Goal: Find specific page/section: Find specific page/section

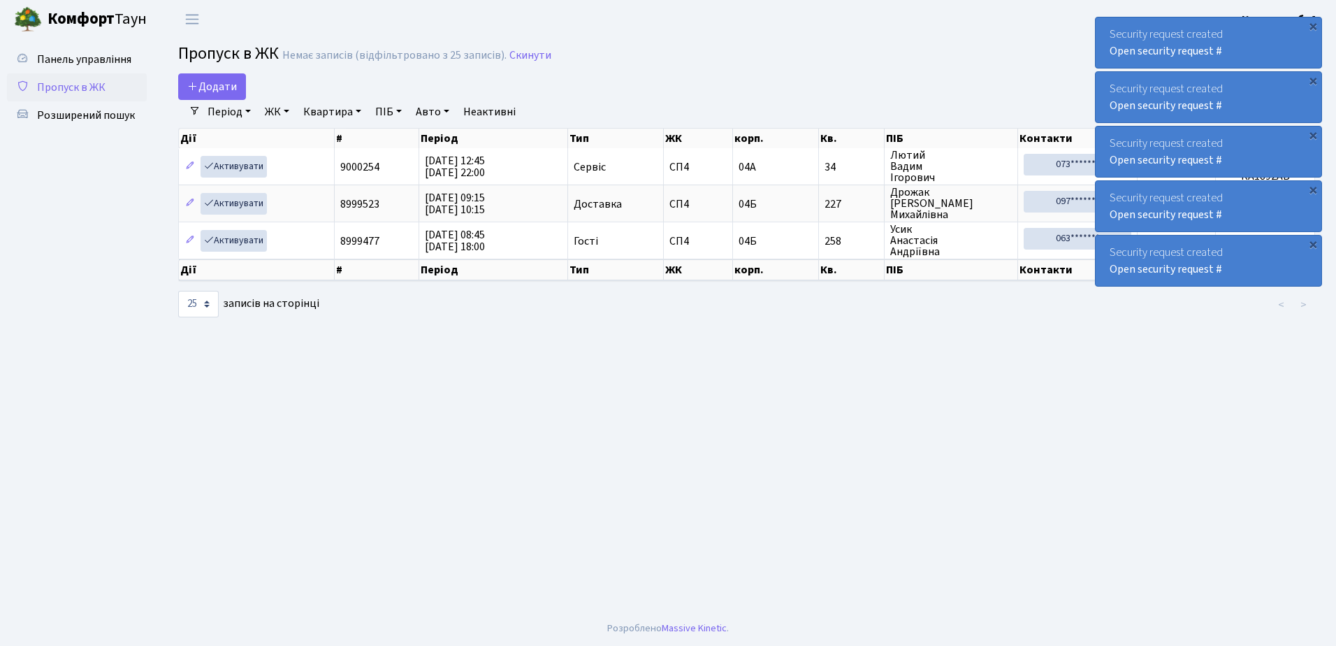
select select "25"
click at [69, 115] on span "Розширений пошук" at bounding box center [86, 115] width 98 height 15
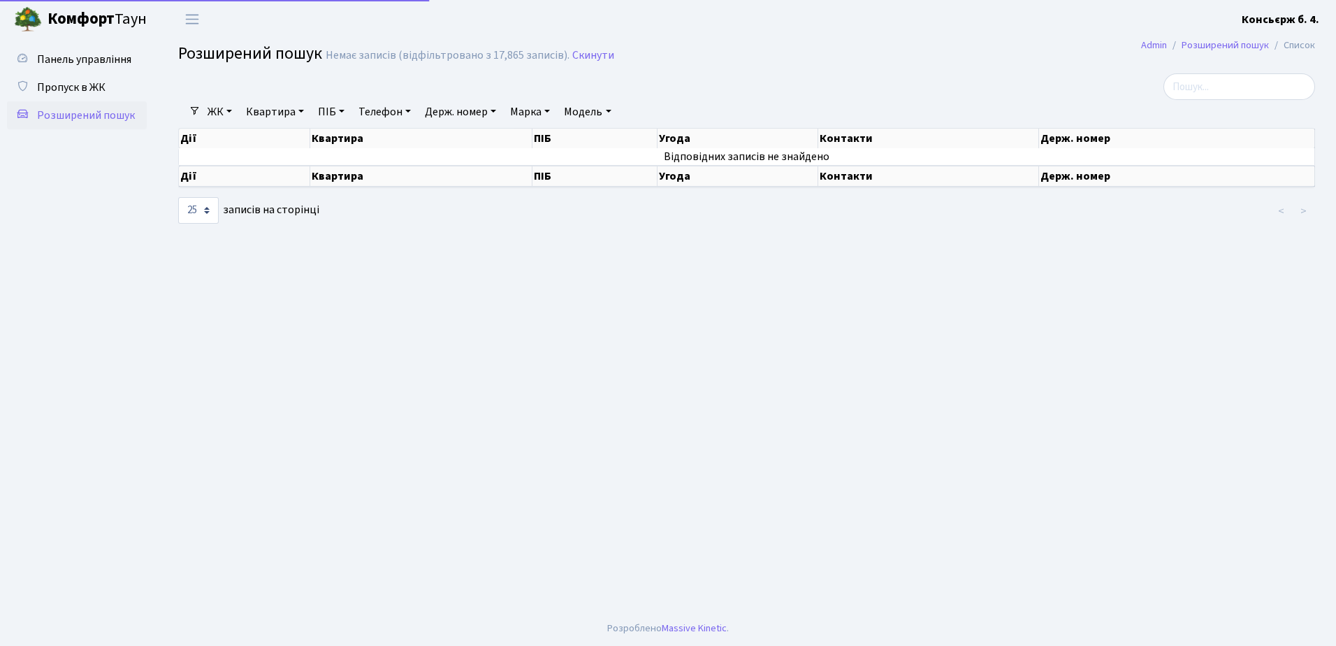
select select "25"
click at [80, 82] on span "Пропуск в ЖК" at bounding box center [71, 87] width 68 height 15
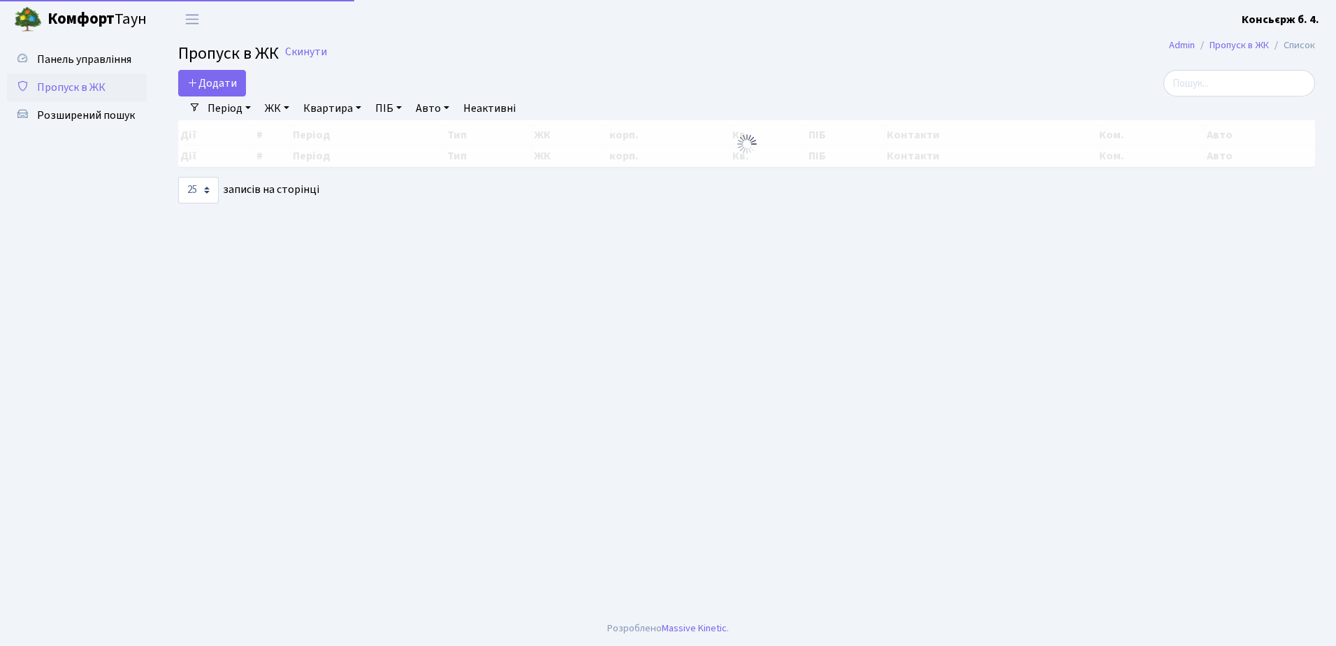
select select "25"
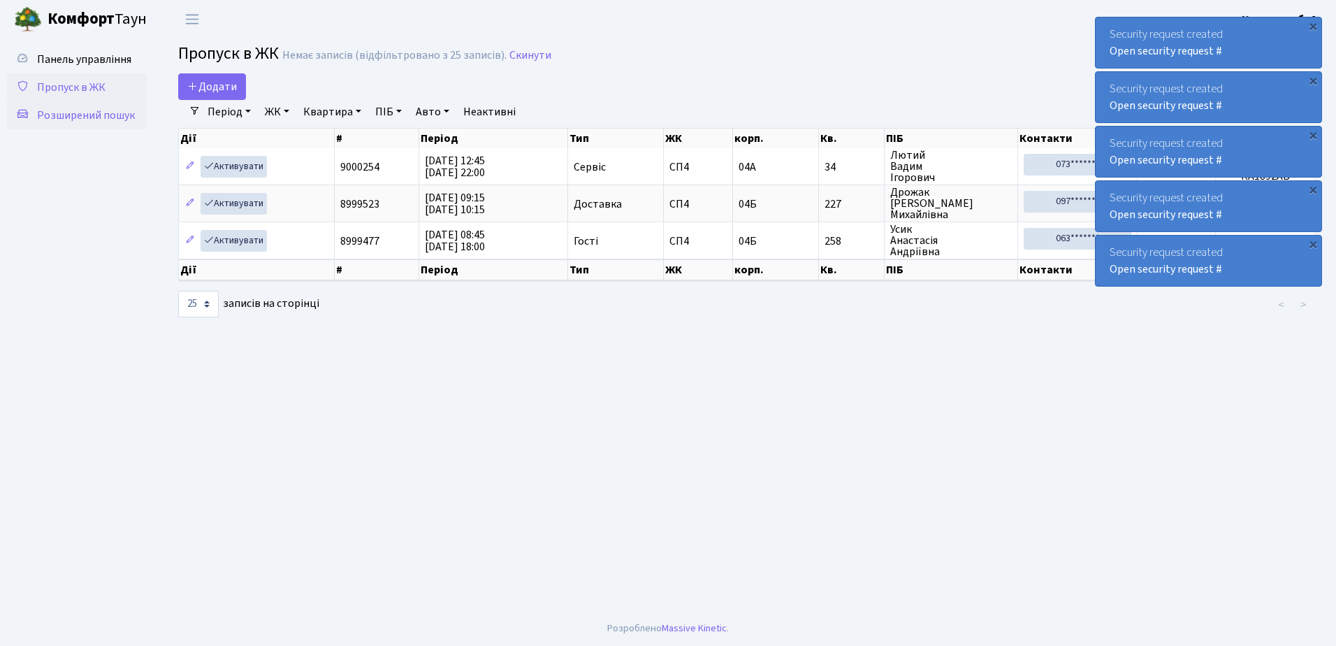
click at [80, 113] on span "Розширений пошук" at bounding box center [86, 115] width 98 height 15
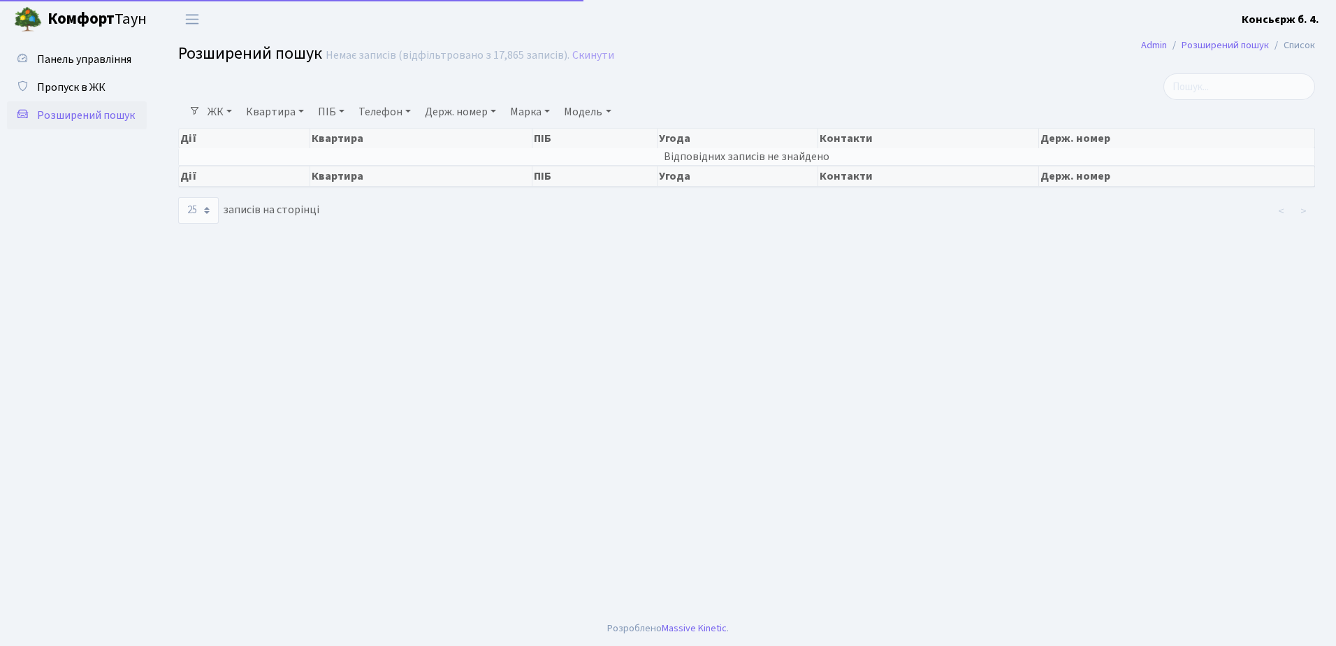
select select "25"
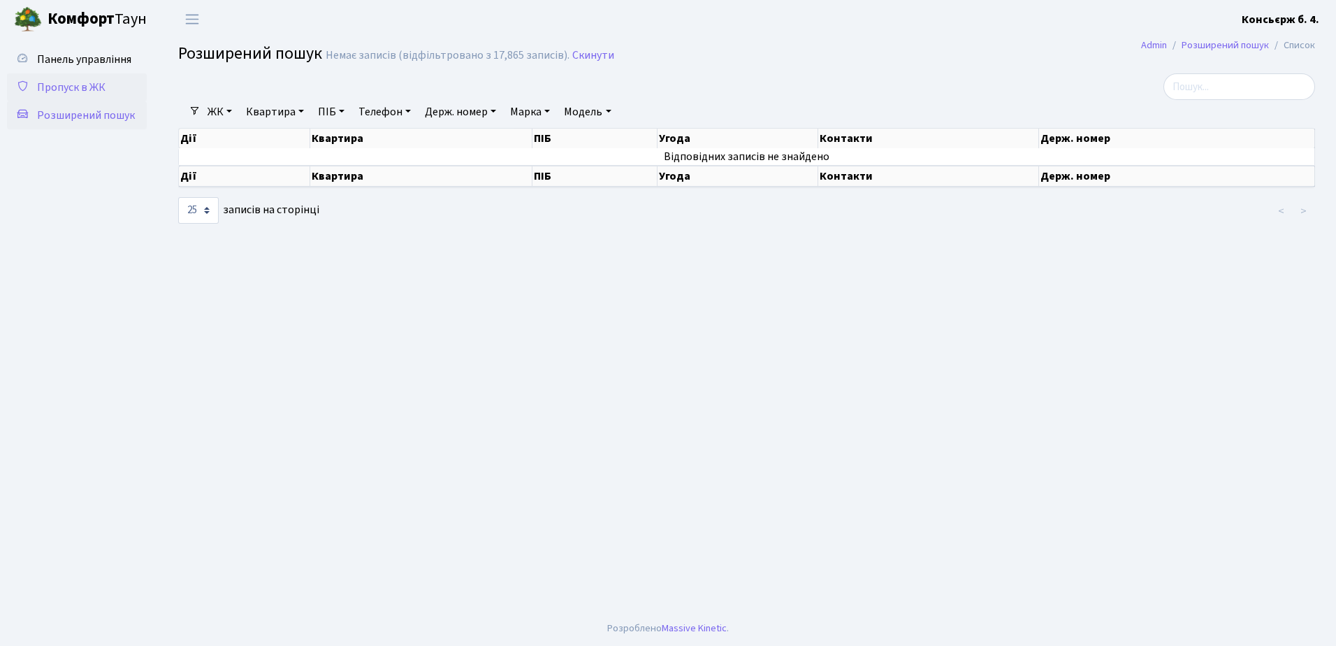
click at [73, 80] on span "Пропуск в ЖК" at bounding box center [71, 87] width 68 height 15
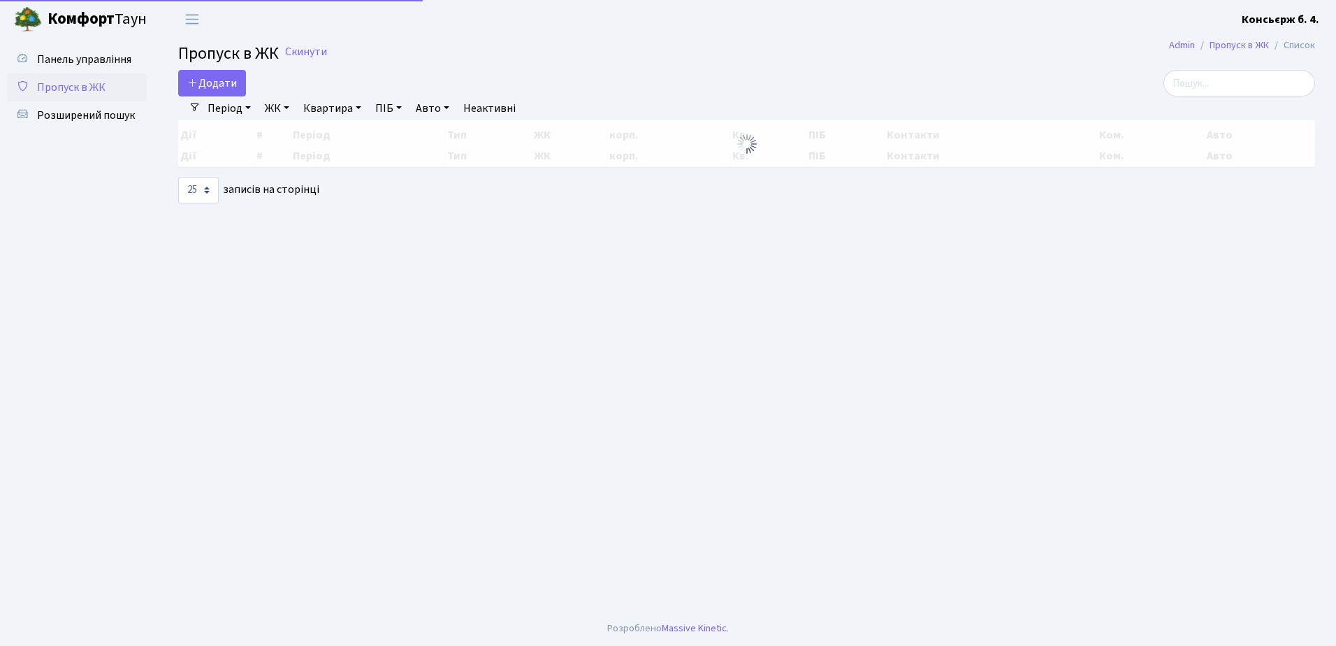
select select "25"
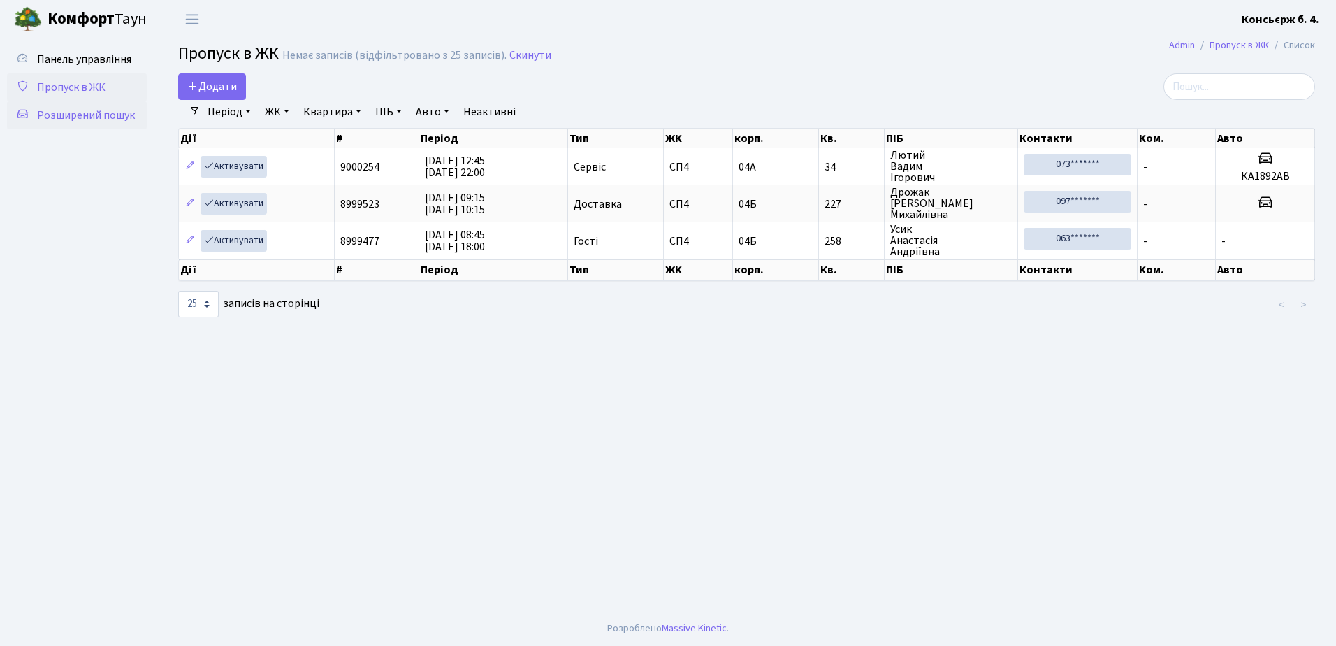
click at [79, 112] on span "Розширений пошук" at bounding box center [86, 115] width 98 height 15
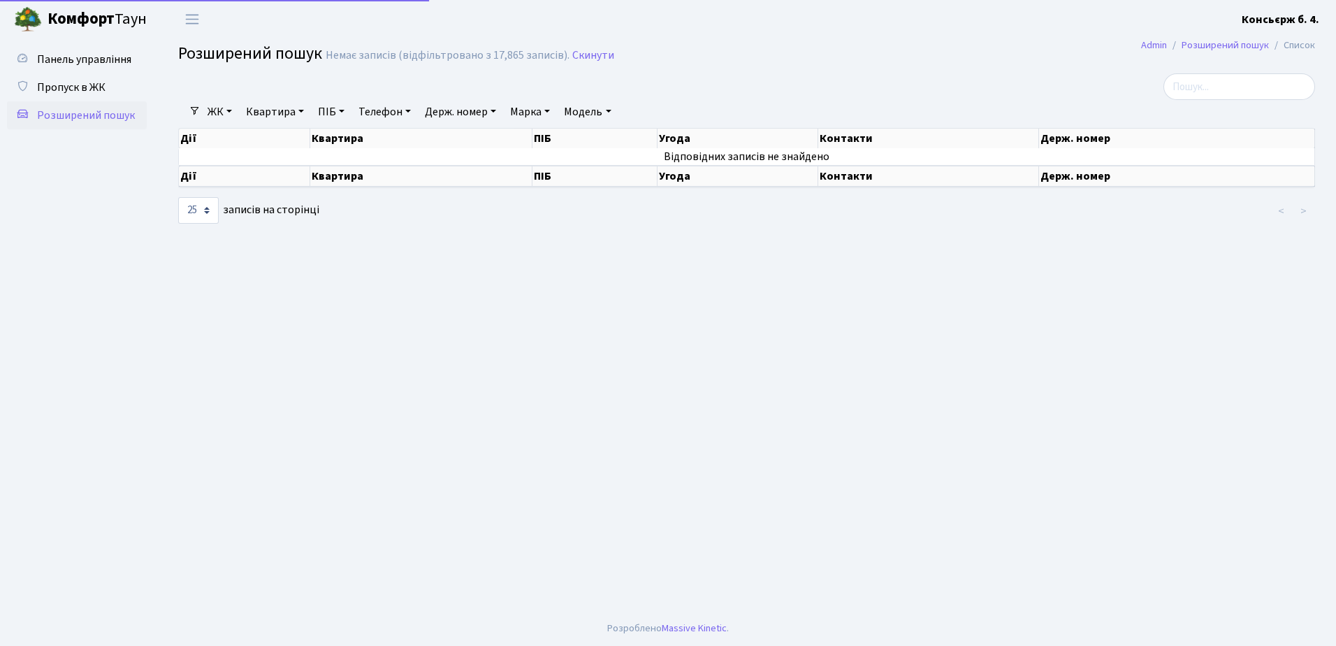
select select "25"
click at [1208, 87] on input "search" at bounding box center [1240, 86] width 152 height 27
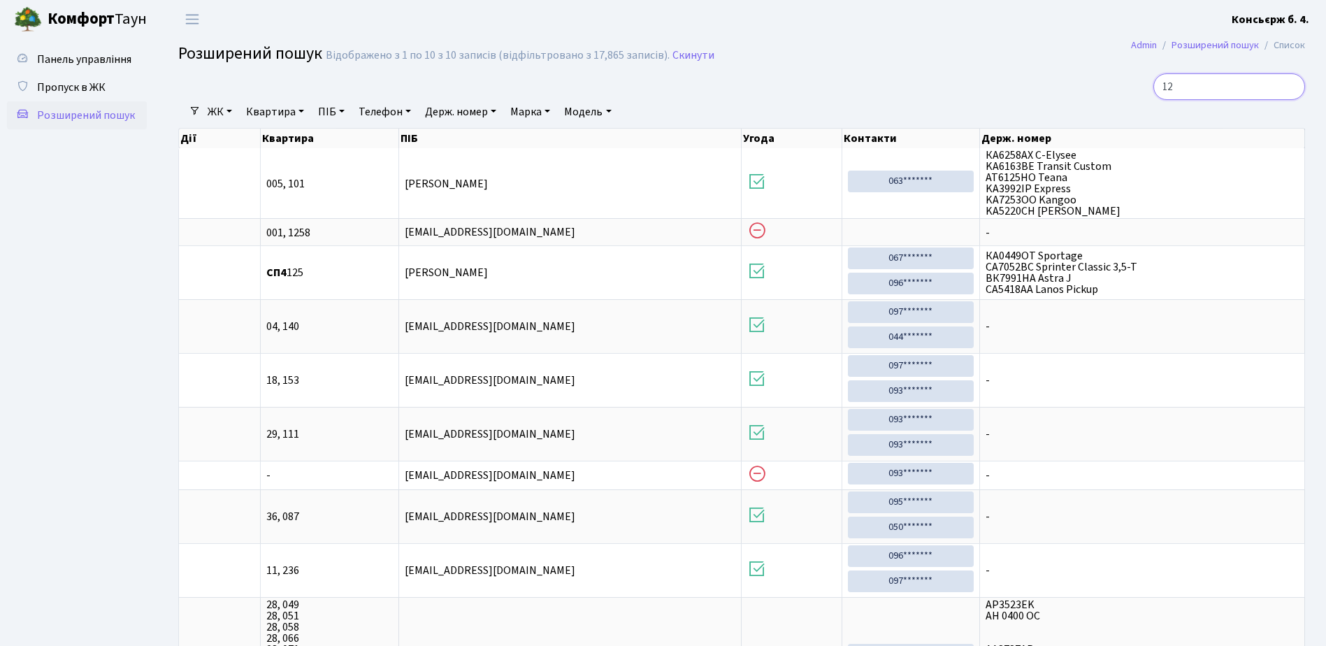
type input "1"
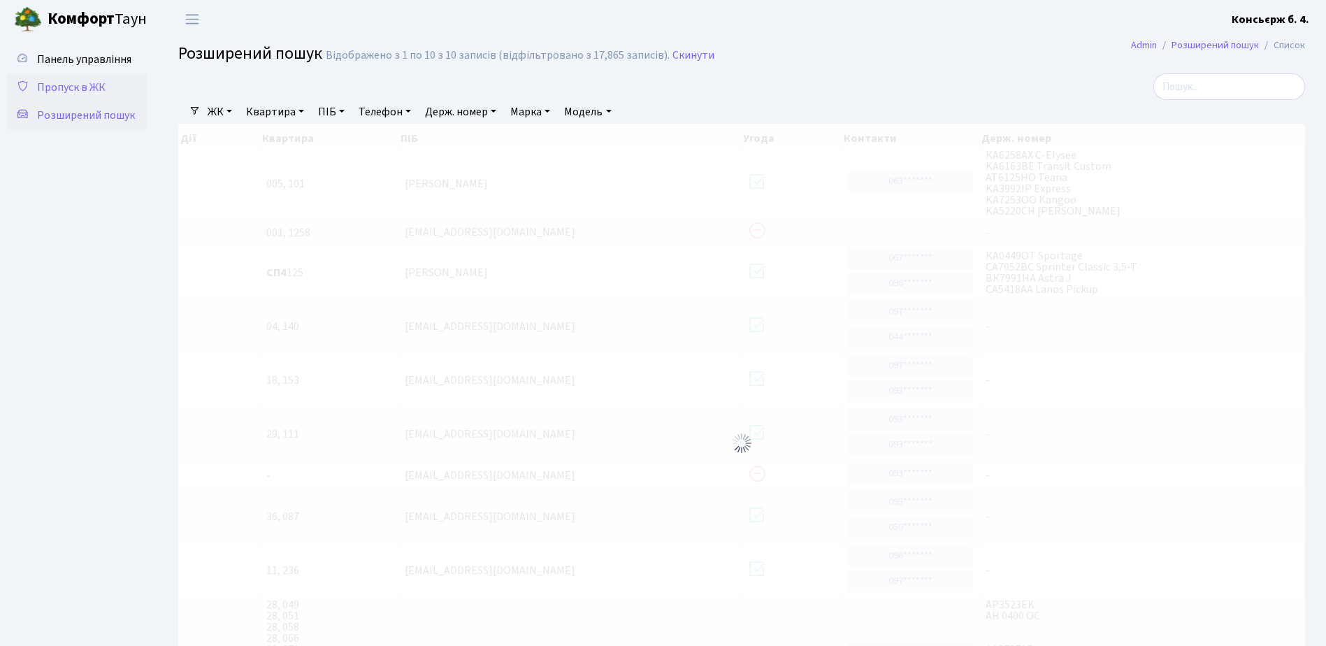
click at [80, 82] on span "Пропуск в ЖК" at bounding box center [71, 87] width 68 height 15
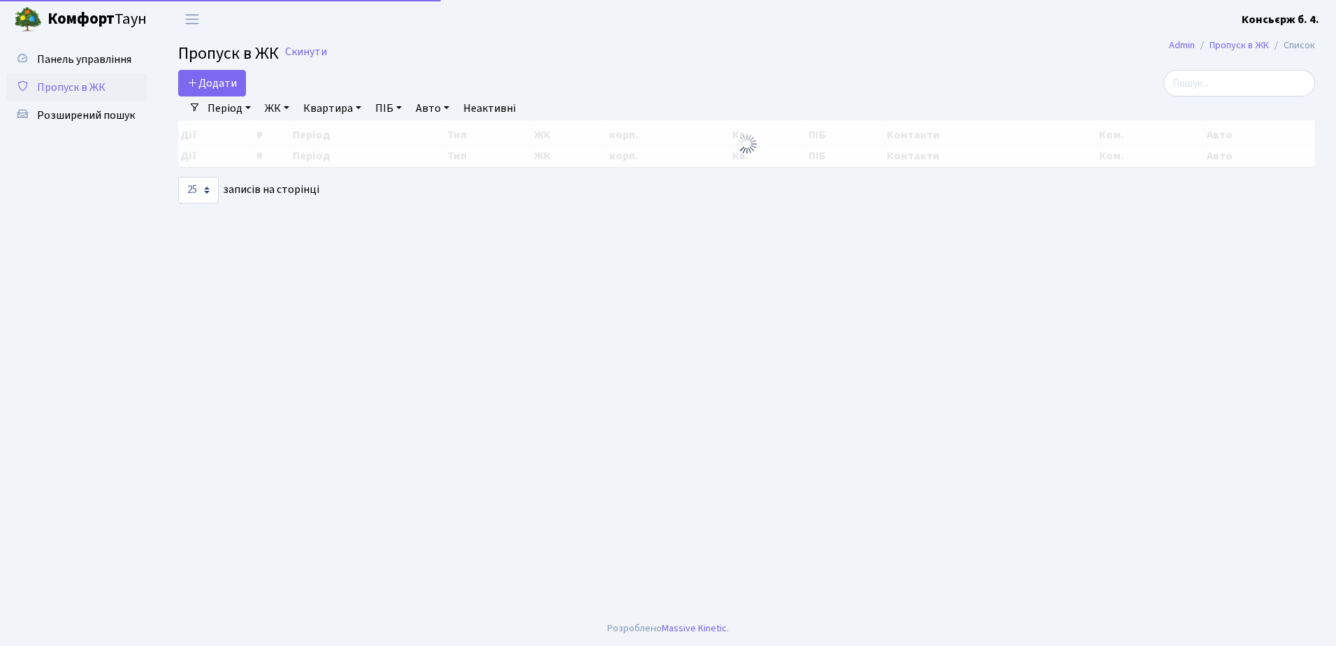
select select "25"
